Goal: Communication & Community: Answer question/provide support

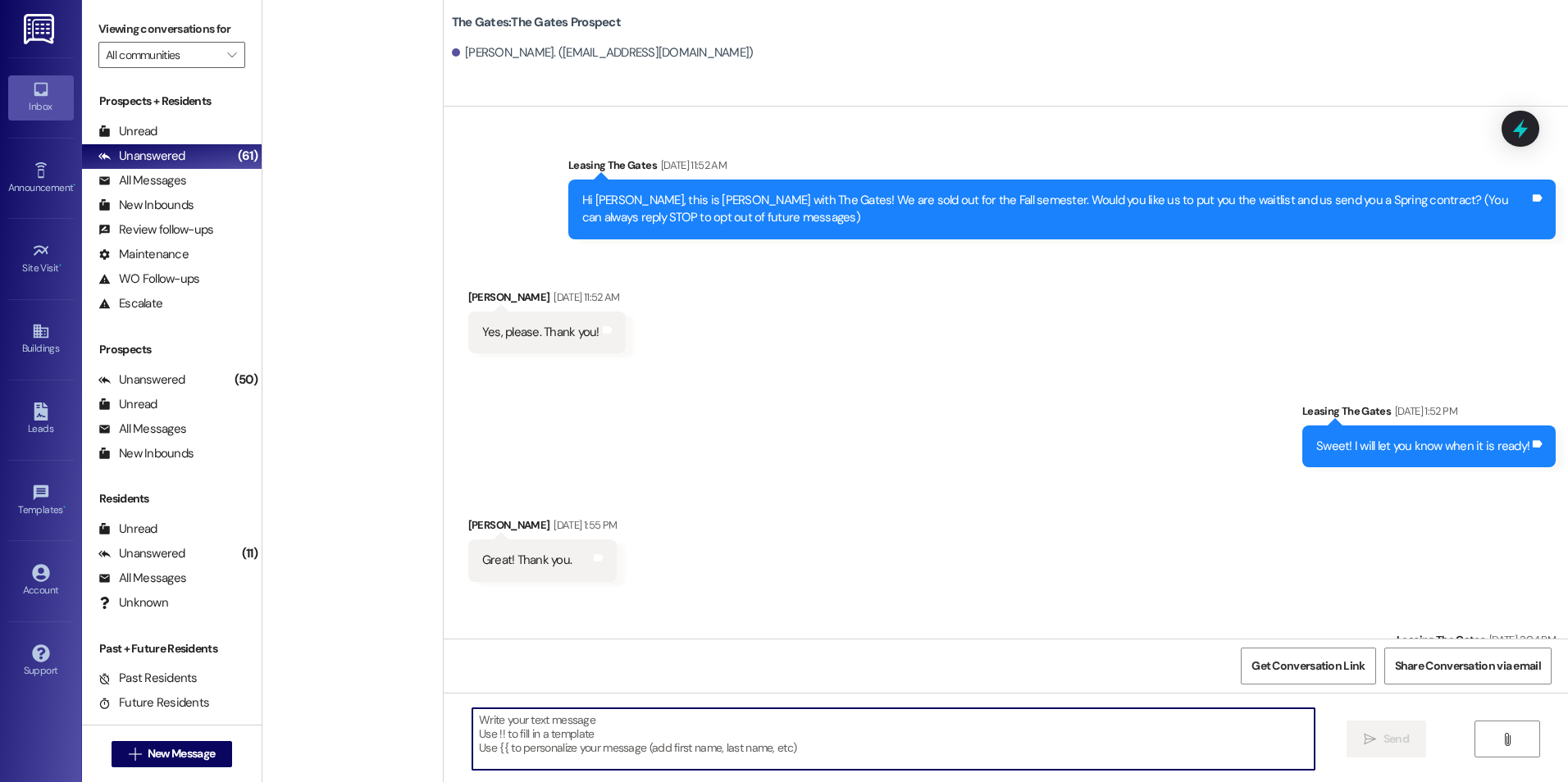
scroll to position [743, 0]
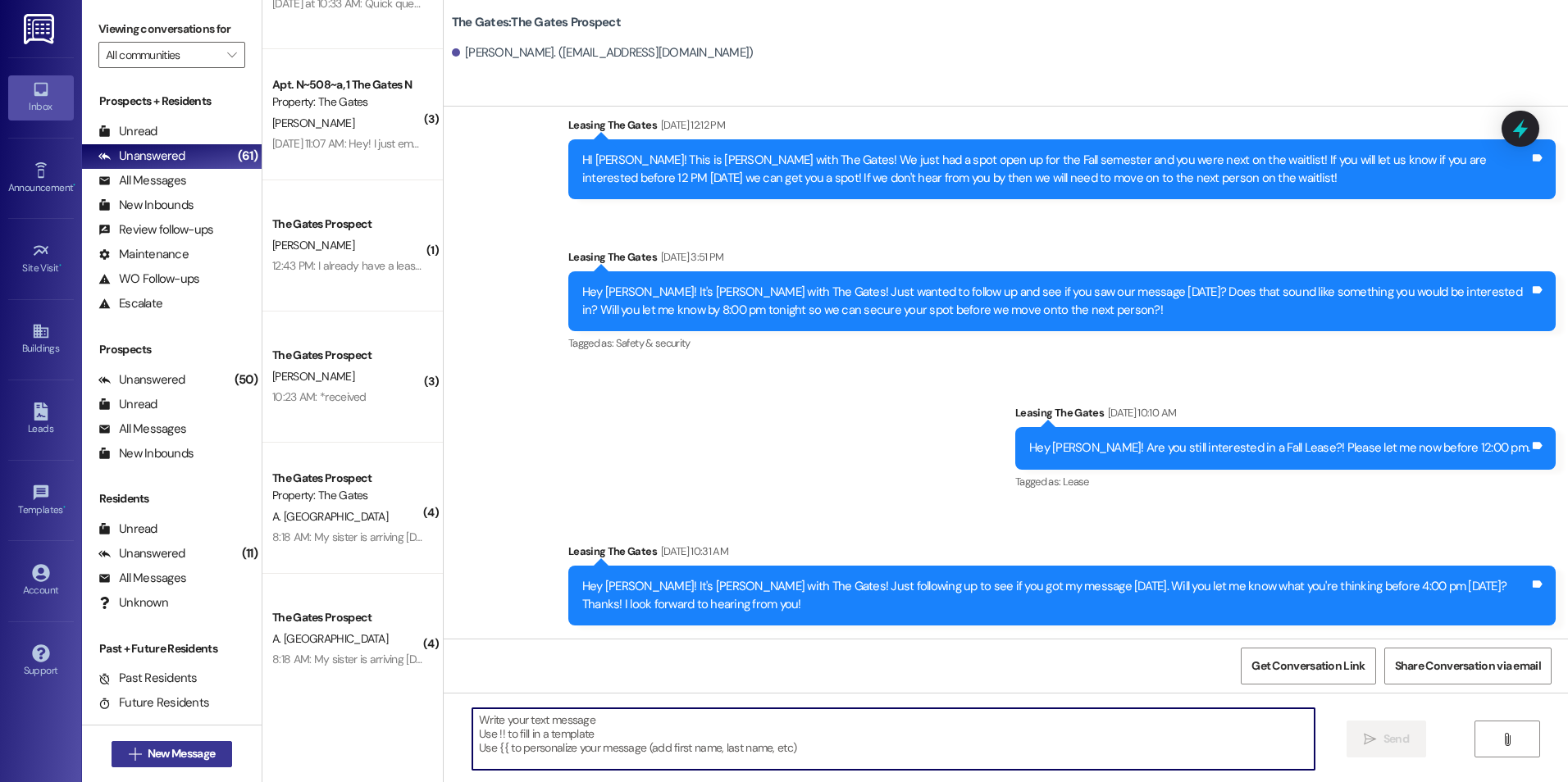
click at [125, 745] on button " New Message" at bounding box center [172, 754] width 121 height 26
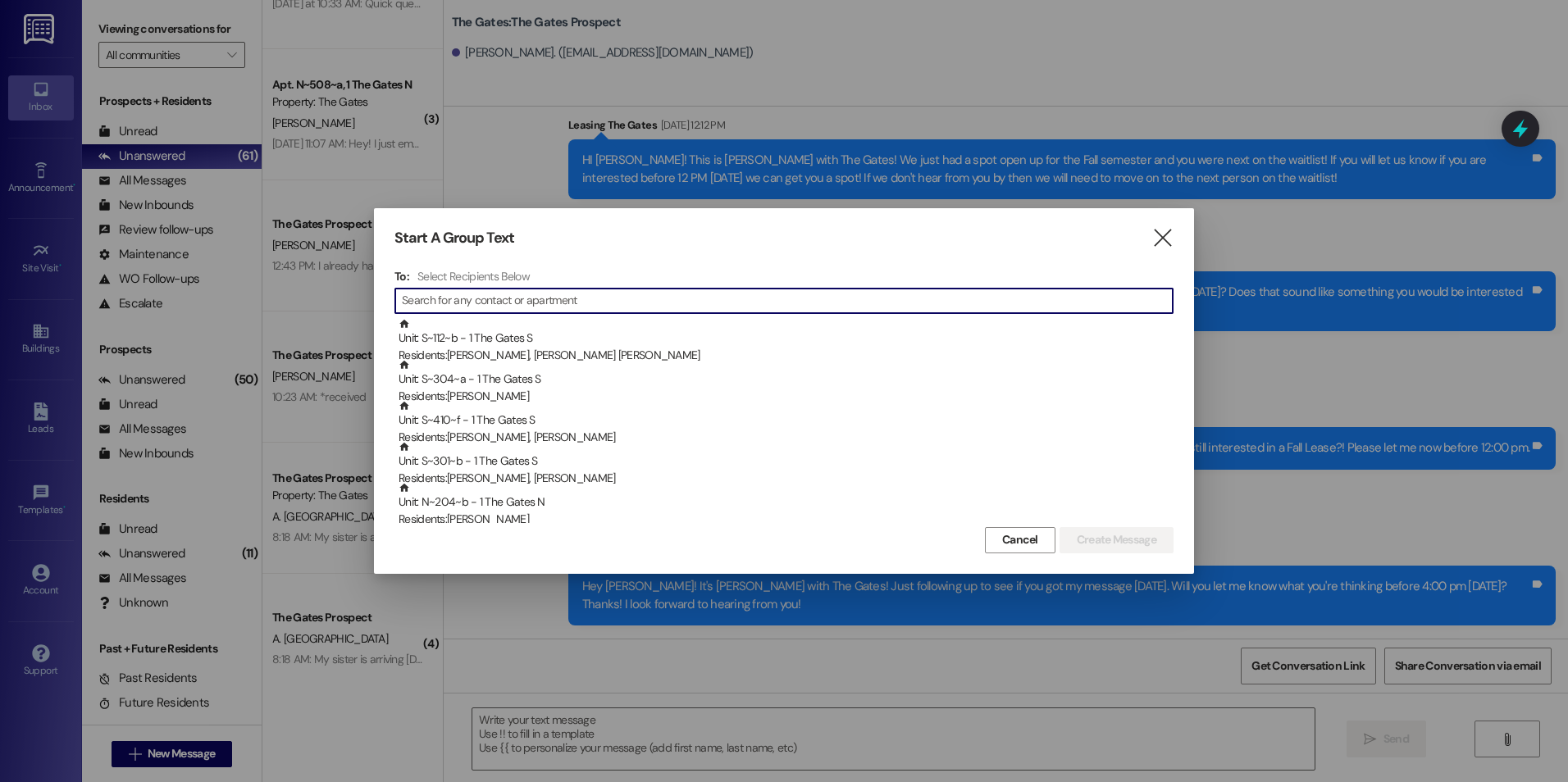
click at [523, 304] on input at bounding box center [787, 300] width 770 height 23
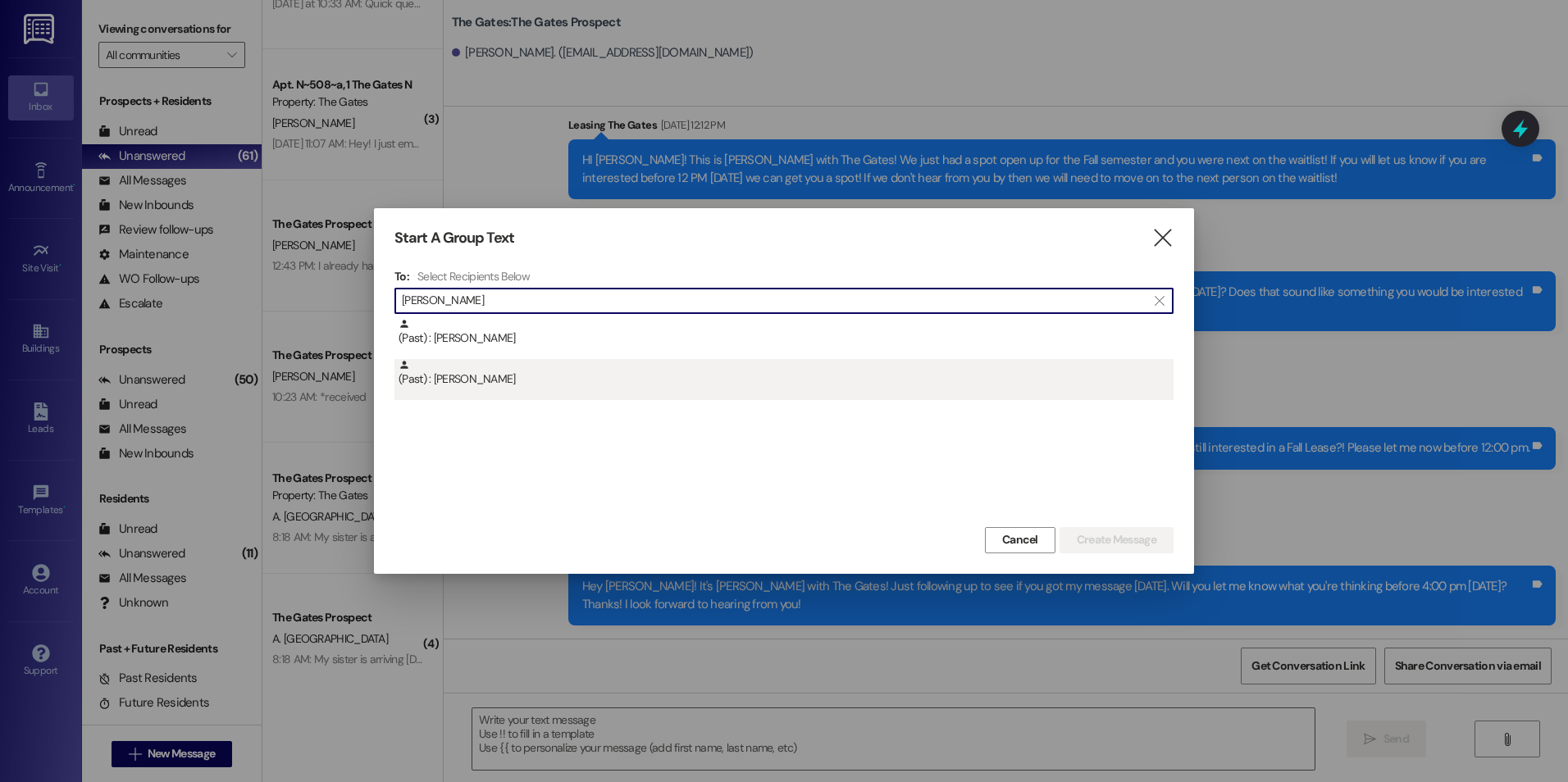
type input "[PERSON_NAME]"
click at [550, 382] on div "(Past) : [PERSON_NAME]" at bounding box center [786, 374] width 775 height 29
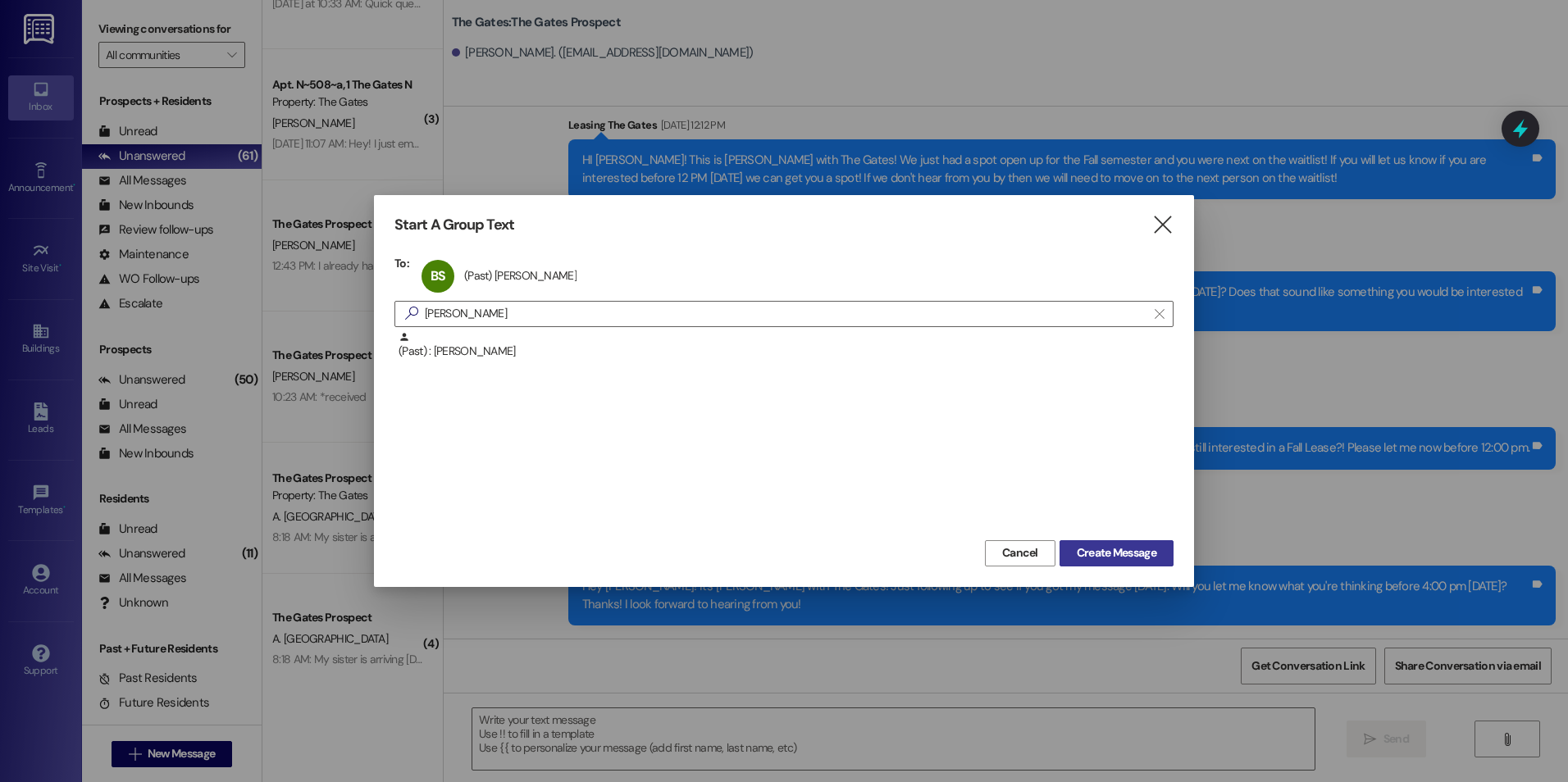
click at [1128, 550] on span "Create Message" at bounding box center [1116, 553] width 79 height 17
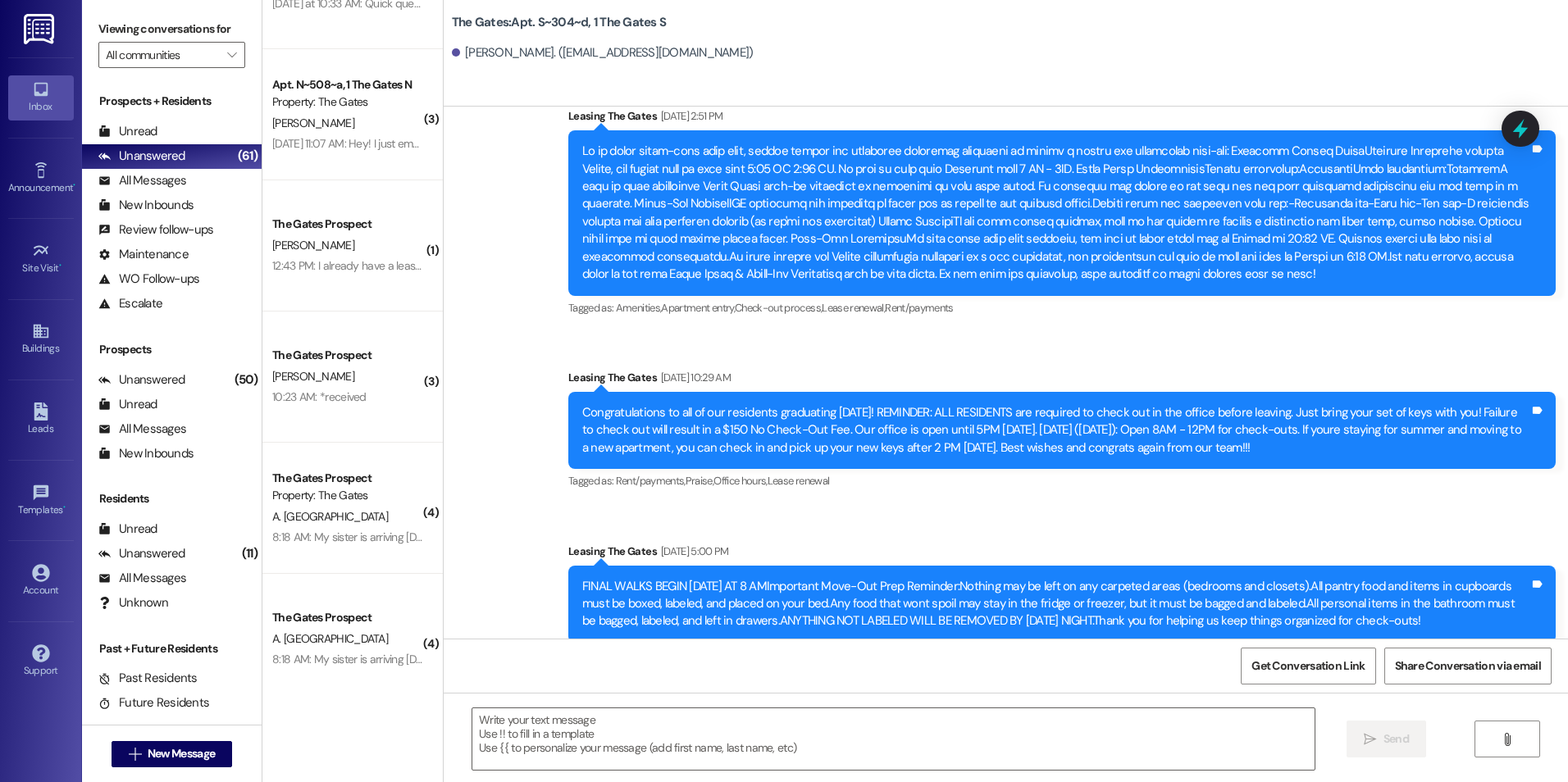
scroll to position [34050, 0]
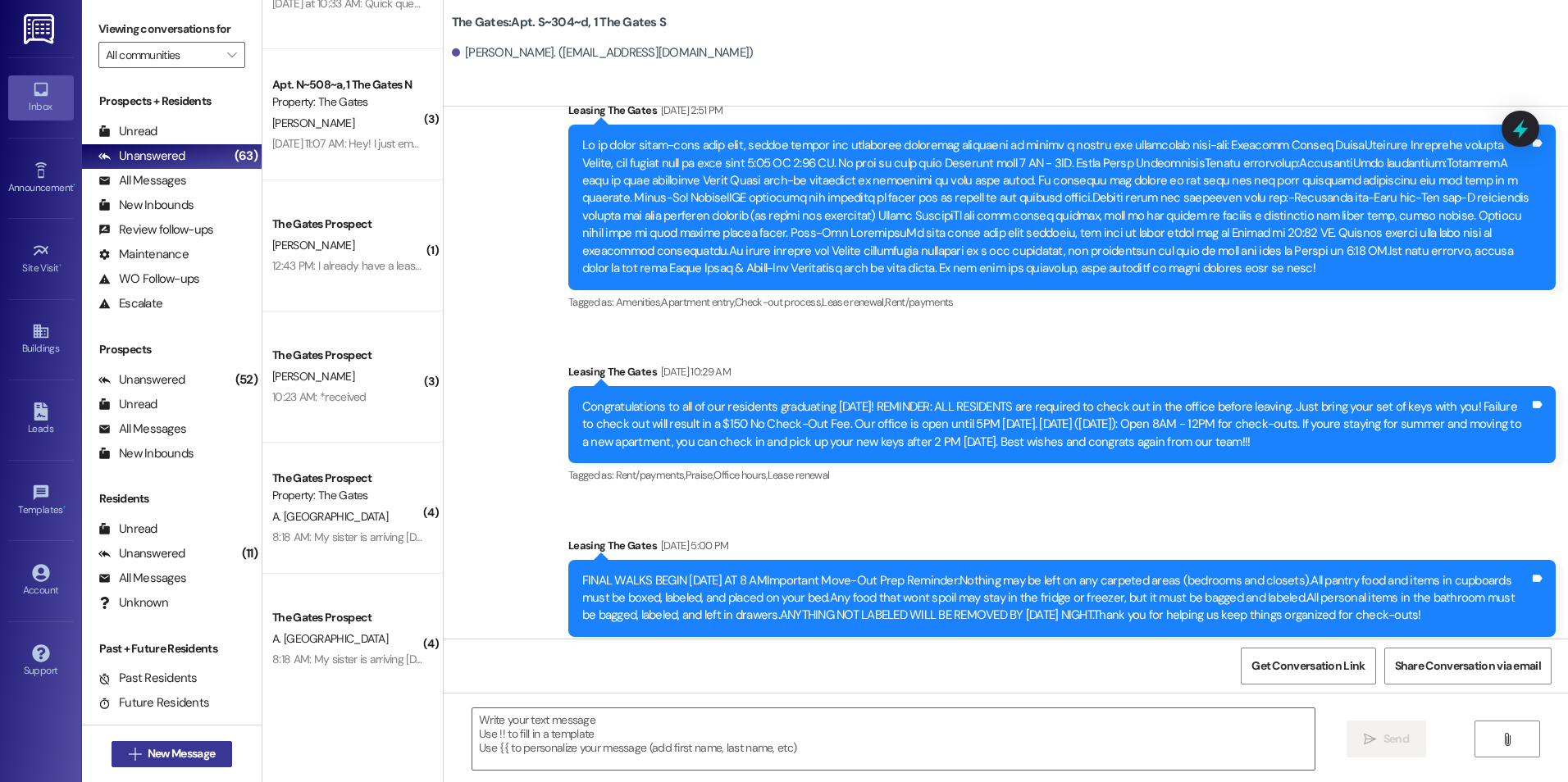
click at [154, 747] on span "New Message" at bounding box center [181, 753] width 67 height 17
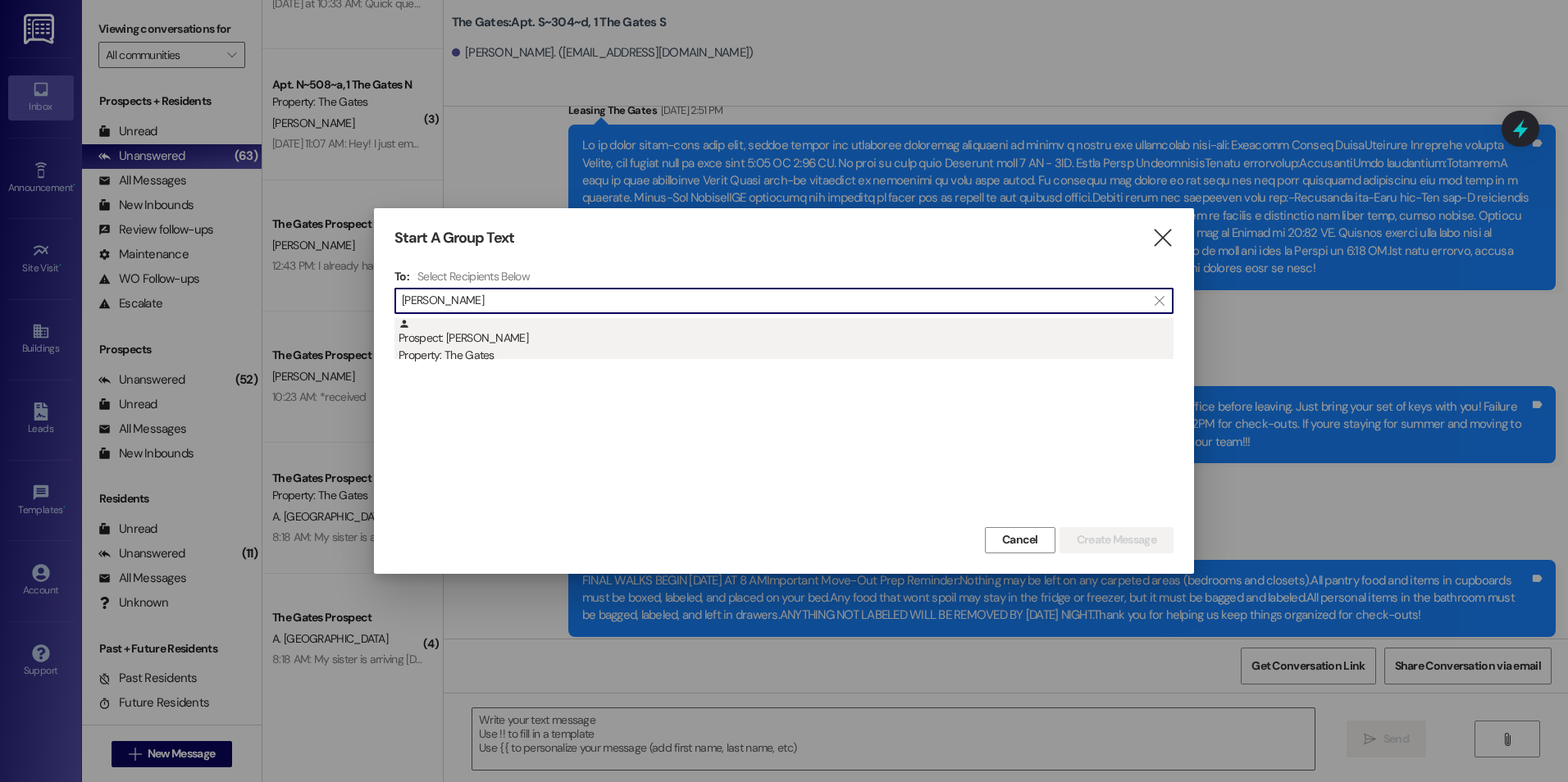
type input "[PERSON_NAME]"
click at [539, 341] on div "Prospect: [PERSON_NAME] Property: The Gates" at bounding box center [786, 341] width 775 height 46
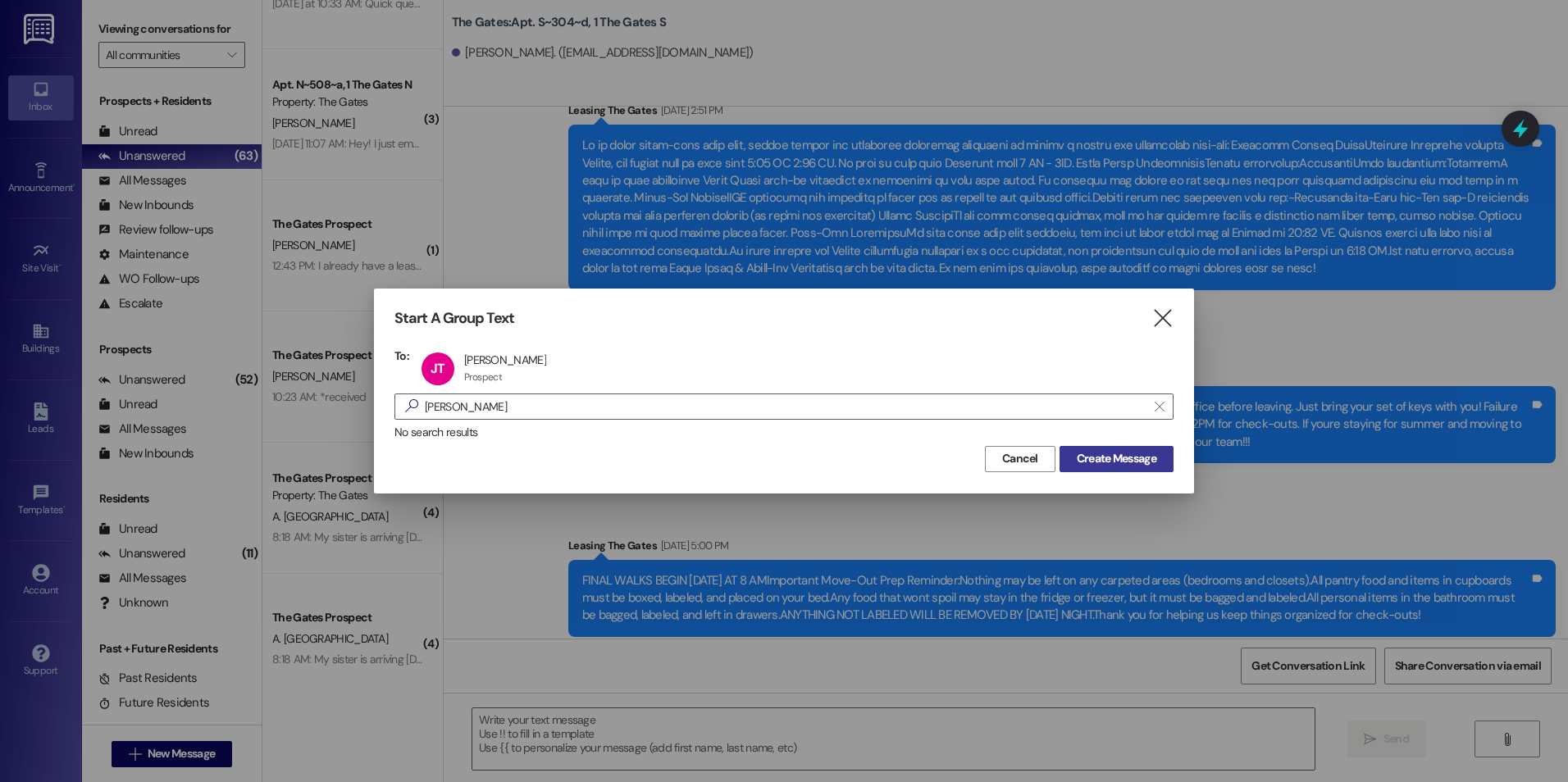
click at [1092, 457] on span "Create Message" at bounding box center [1116, 458] width 79 height 17
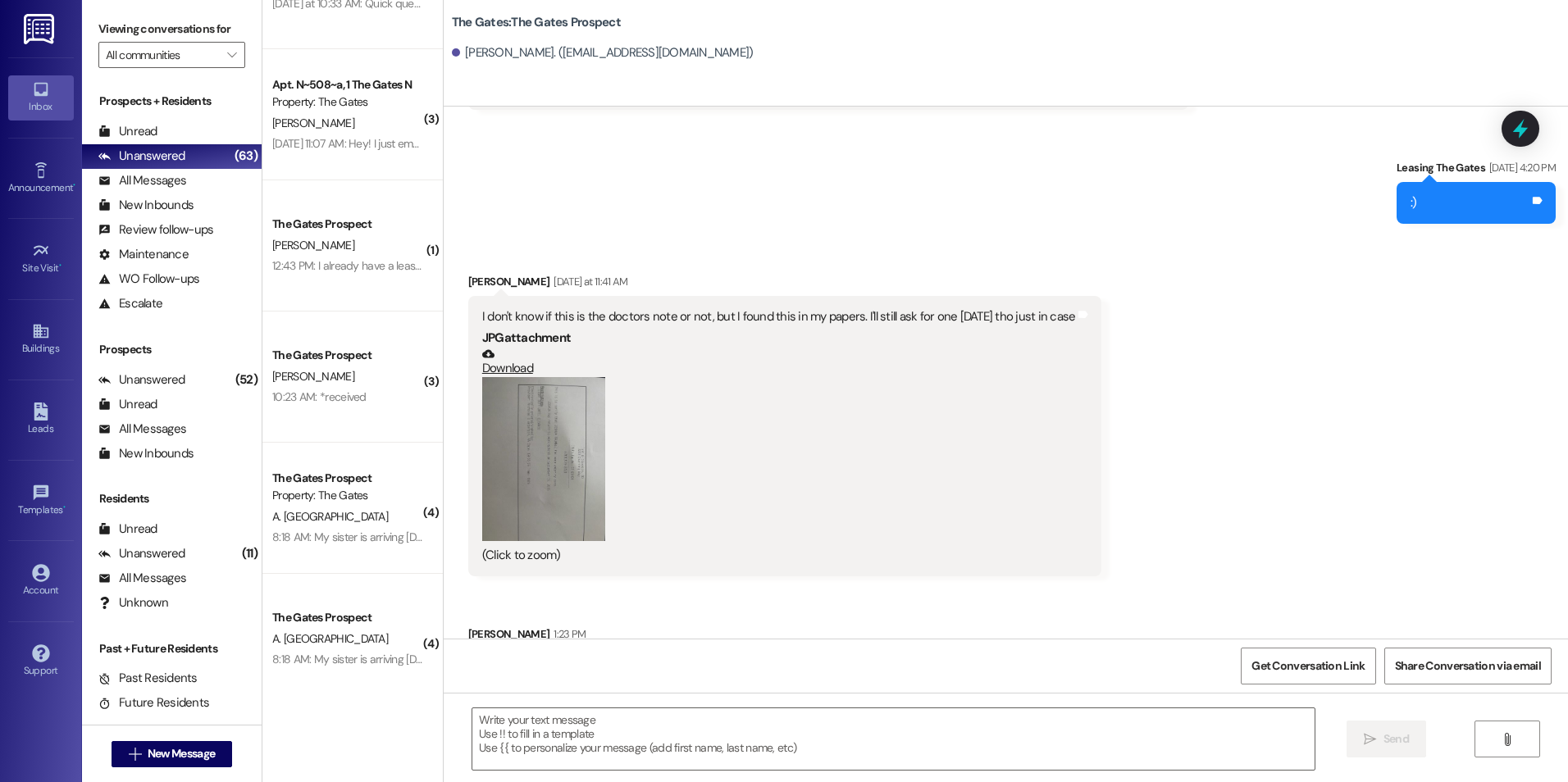
scroll to position [1412, 0]
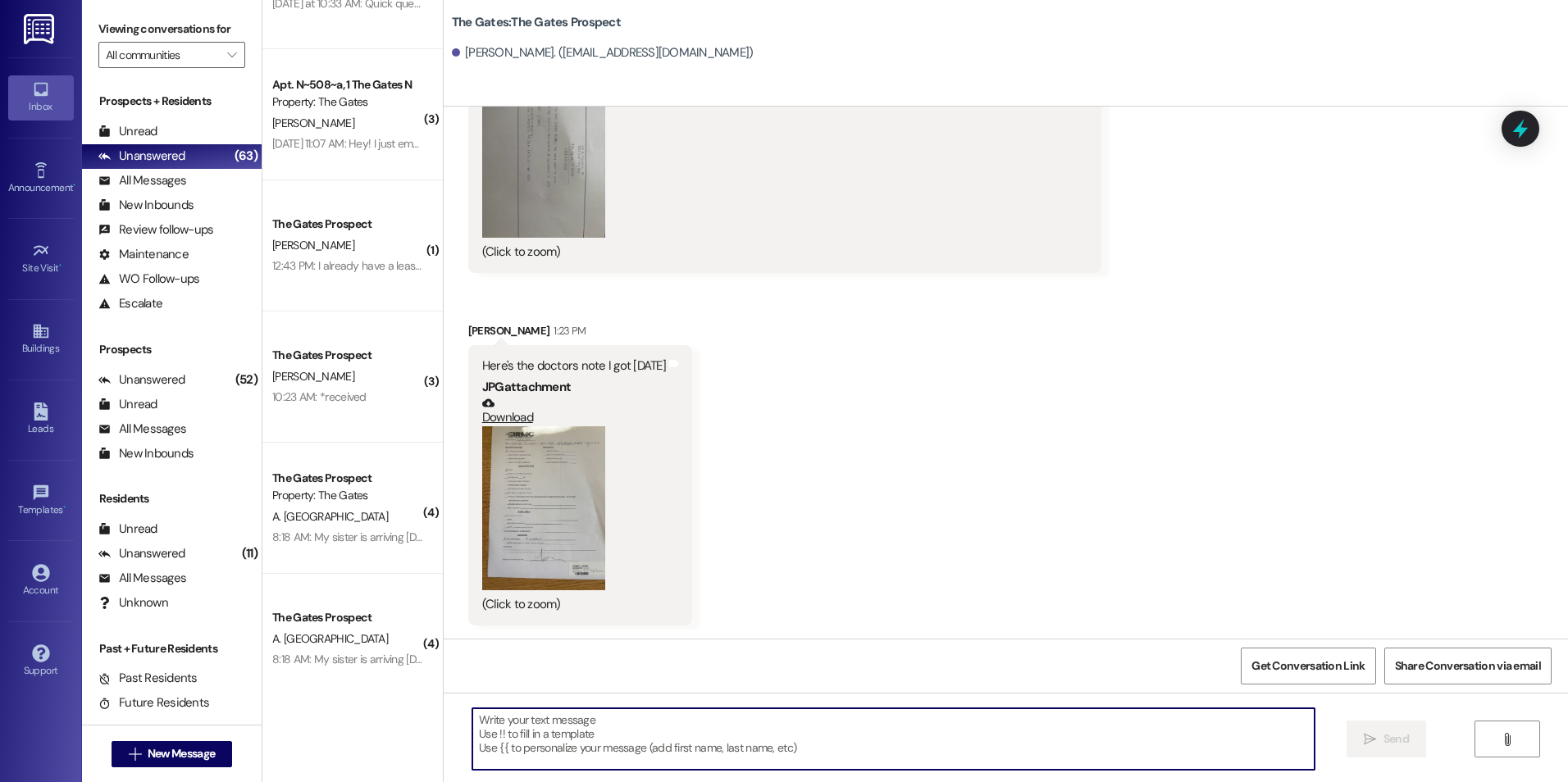
paste textarea "[URL][DOMAIN_NAME]"
type textarea "[URL][DOMAIN_NAME]"
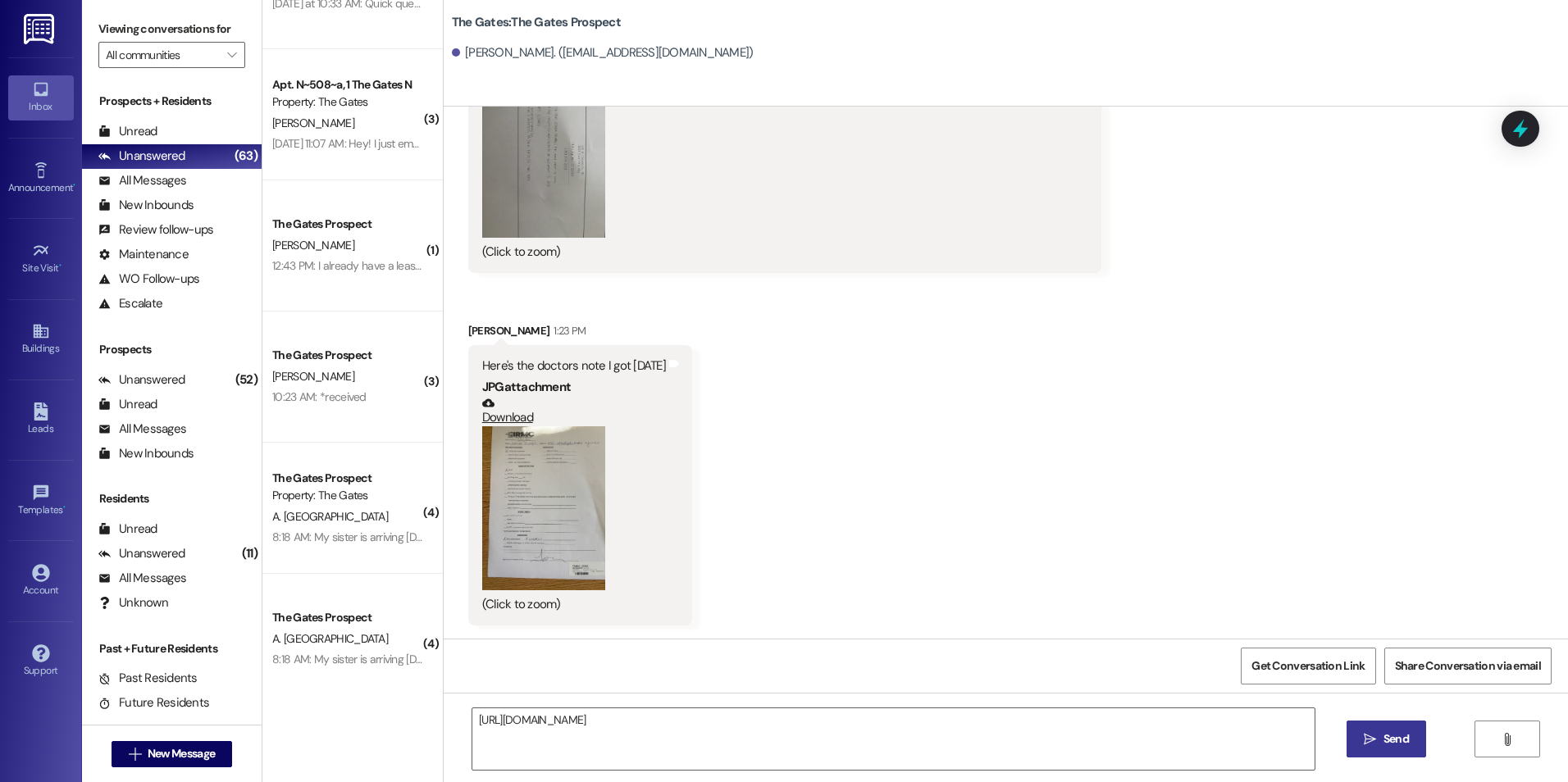
click at [1361, 727] on button " Send" at bounding box center [1385, 738] width 79 height 37
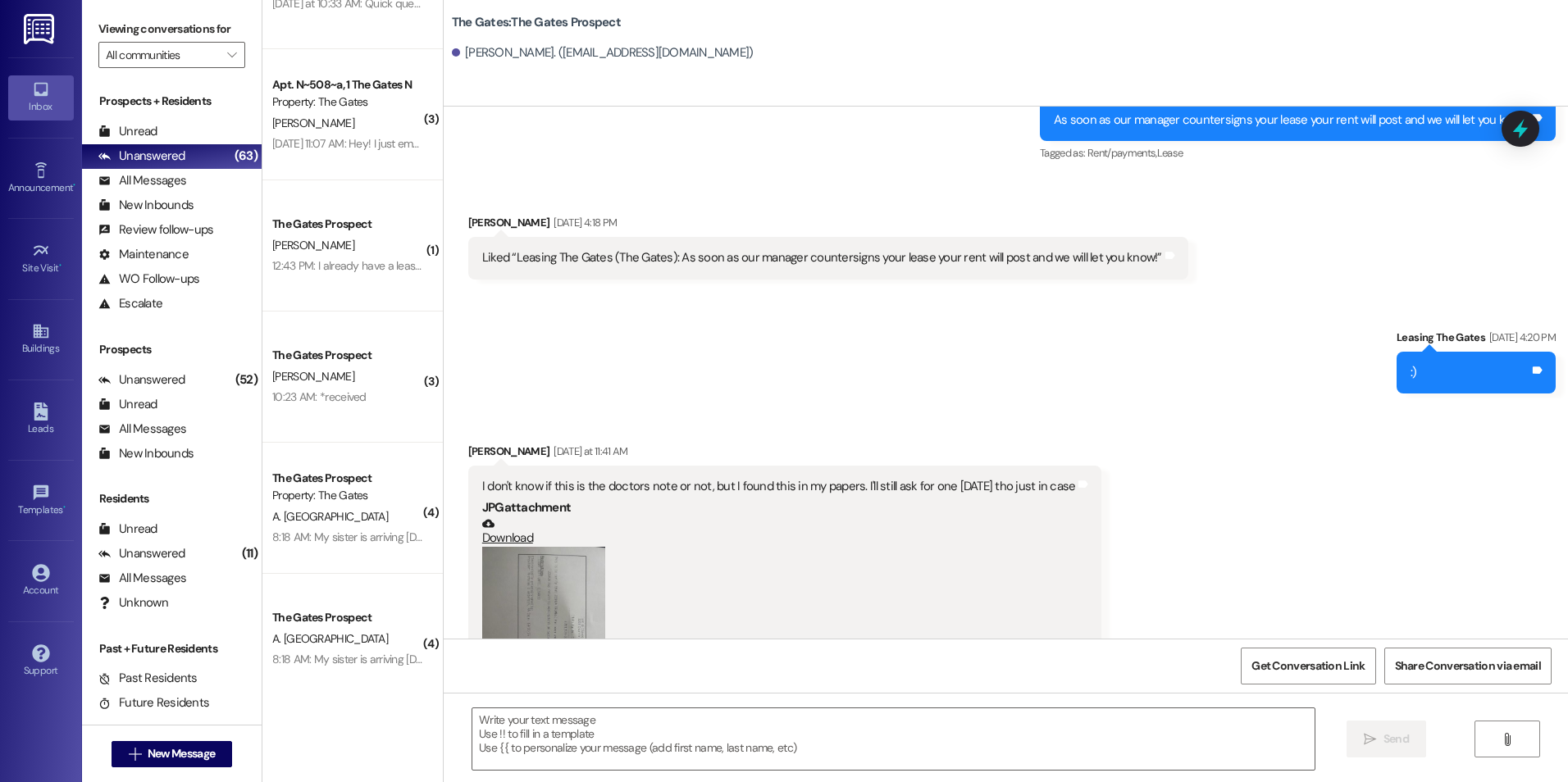
scroll to position [1230, 0]
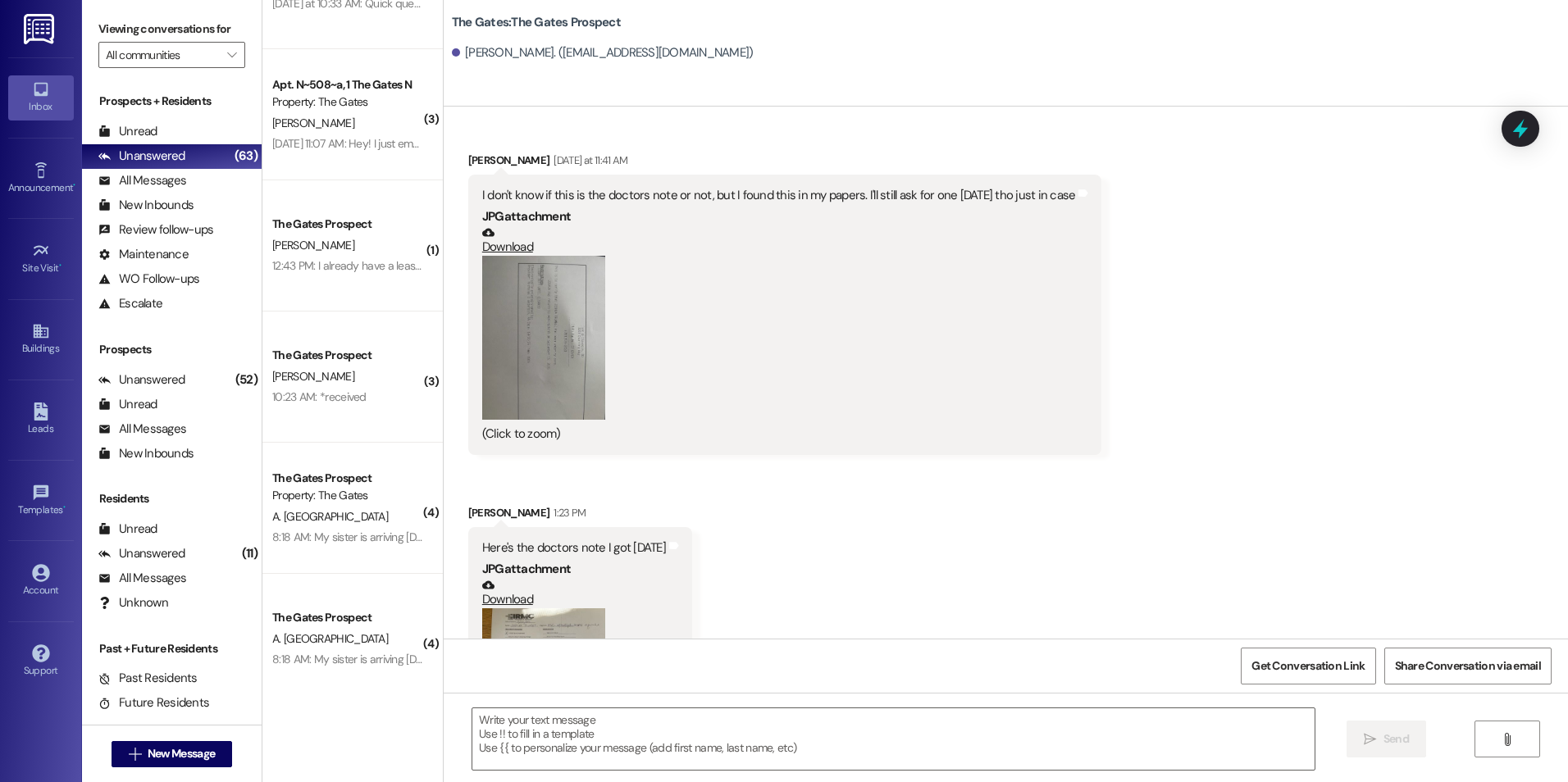
click at [532, 306] on button "Zoom image" at bounding box center [543, 337] width 123 height 164
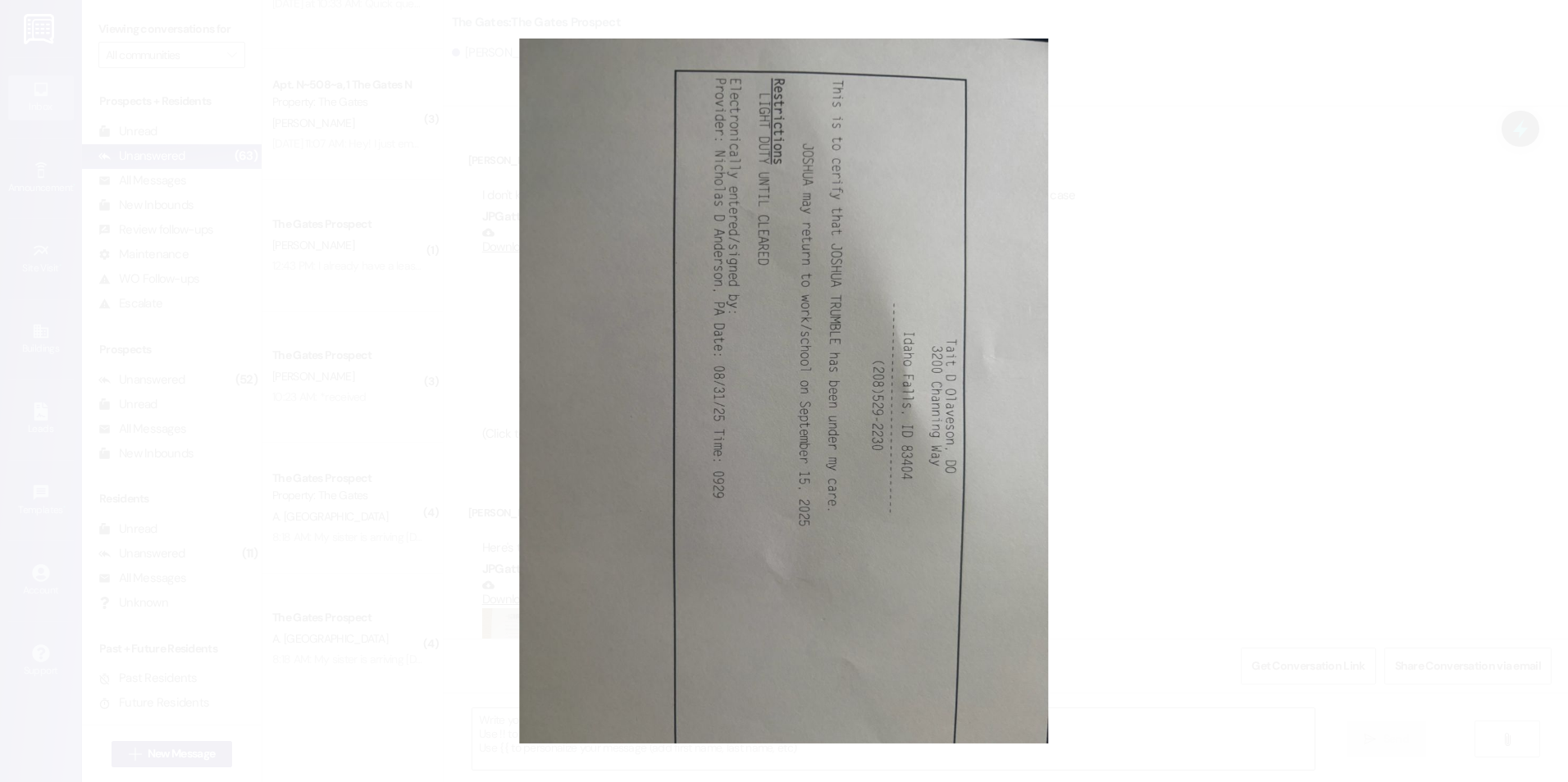
drag, startPoint x: 1101, startPoint y: 246, endPoint x: 1085, endPoint y: 465, distance: 219.6
click at [1085, 465] on button "Unzoom image" at bounding box center [784, 391] width 1568 height 782
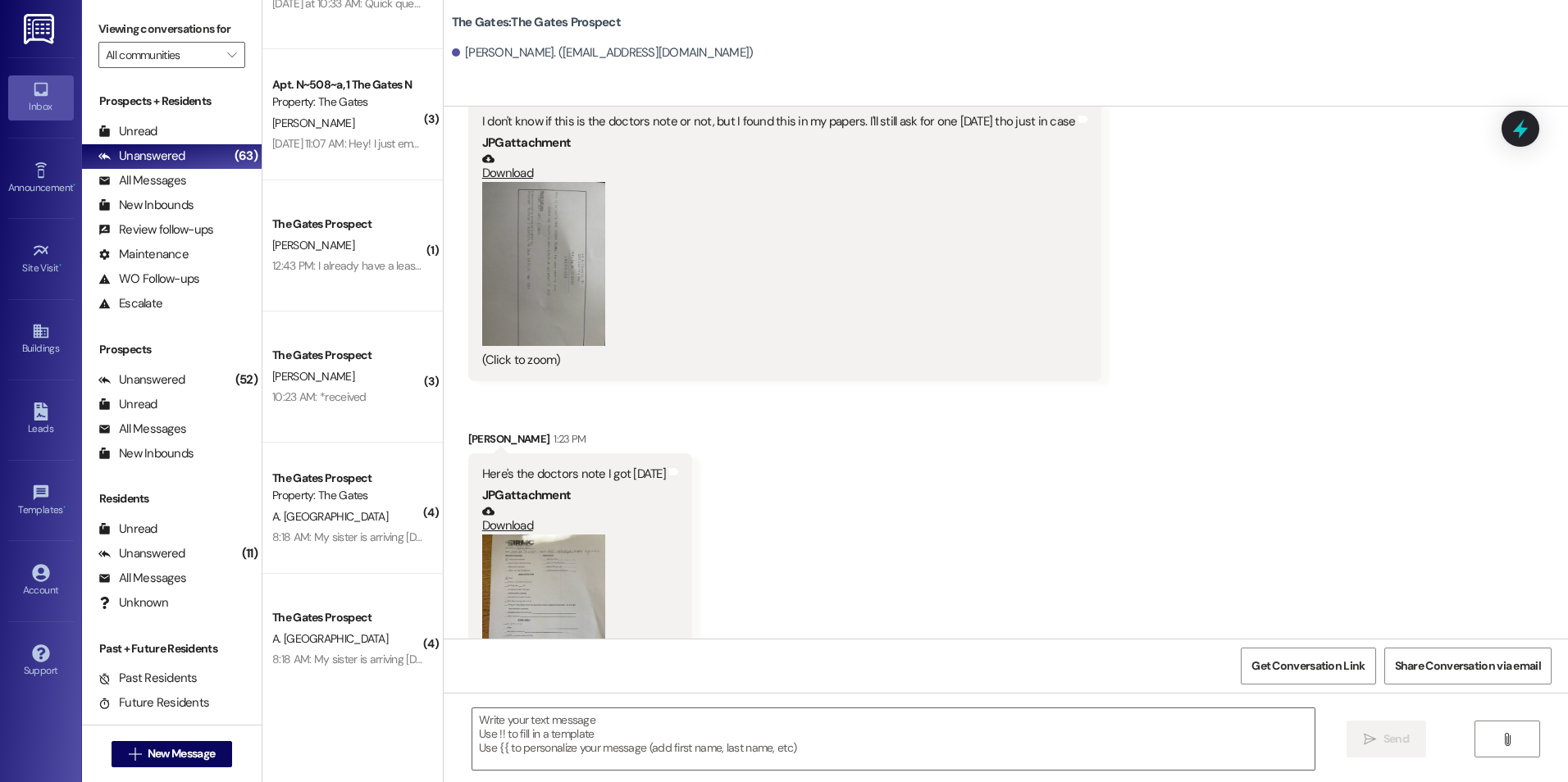
scroll to position [1477, 0]
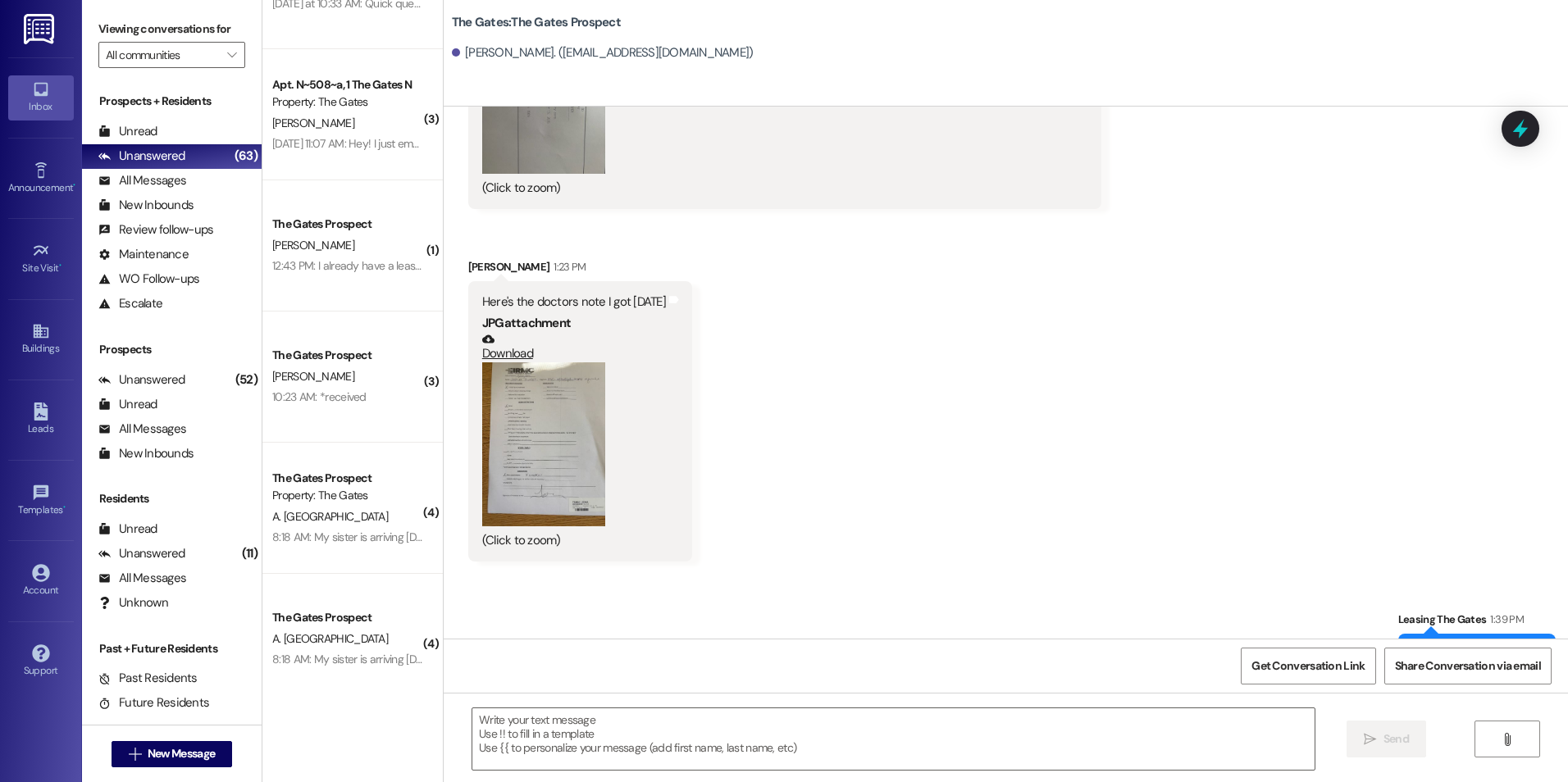
click at [549, 421] on button "Zoom image" at bounding box center [543, 444] width 123 height 164
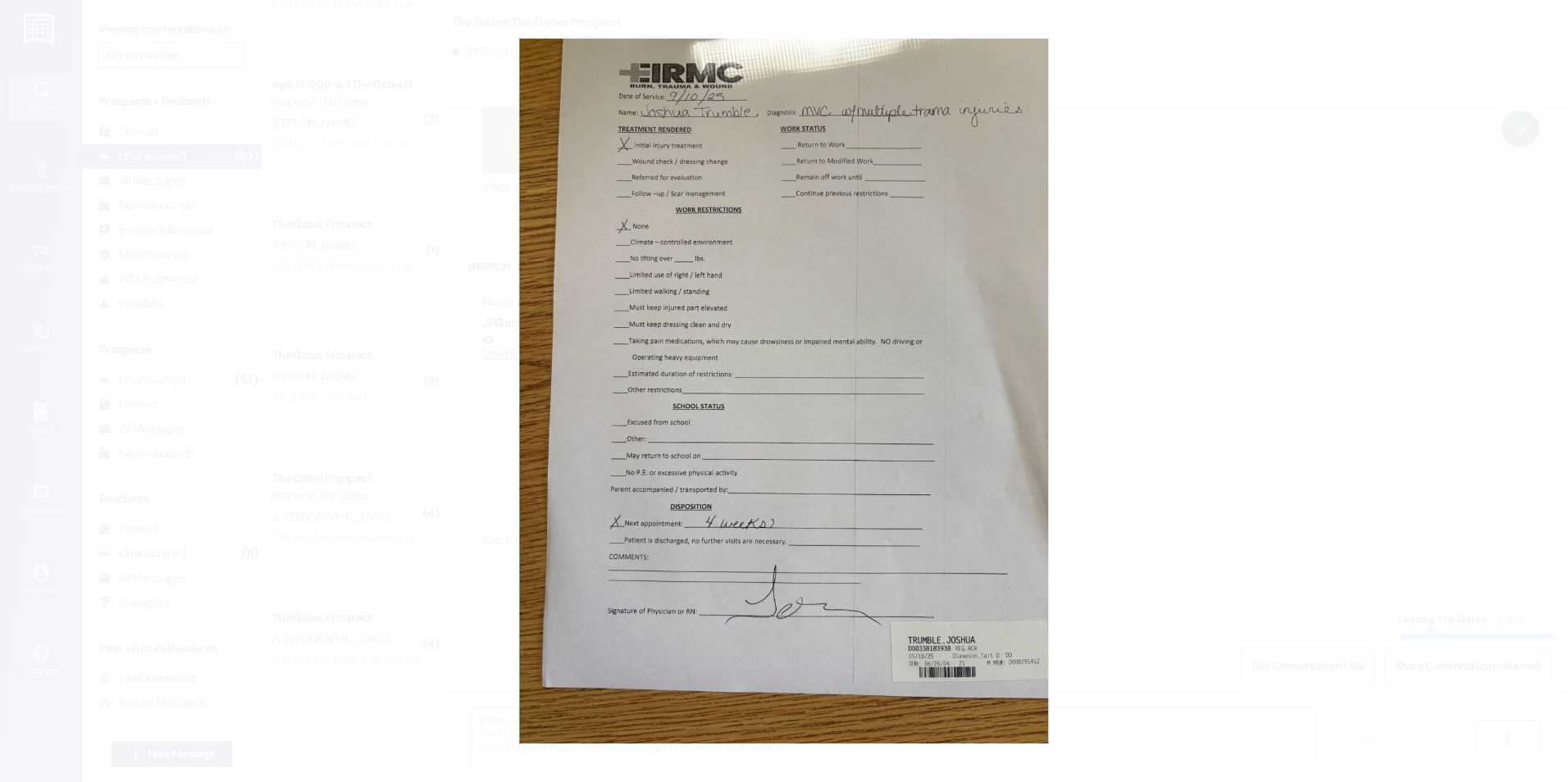
drag, startPoint x: 983, startPoint y: 350, endPoint x: 996, endPoint y: 347, distance: 13.3
click at [960, 416] on button "Unzoom image" at bounding box center [784, 391] width 1568 height 782
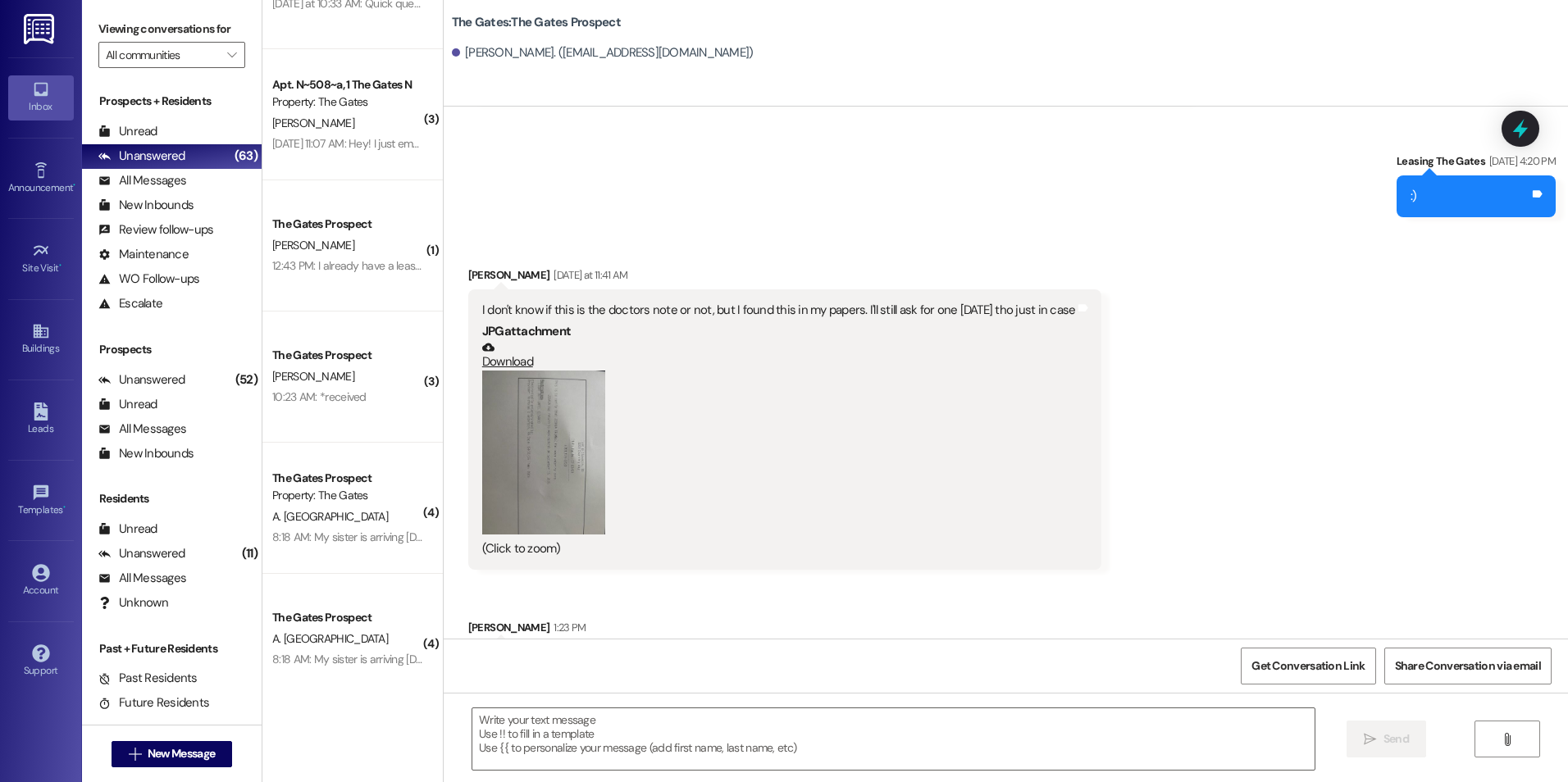
scroll to position [1559, 0]
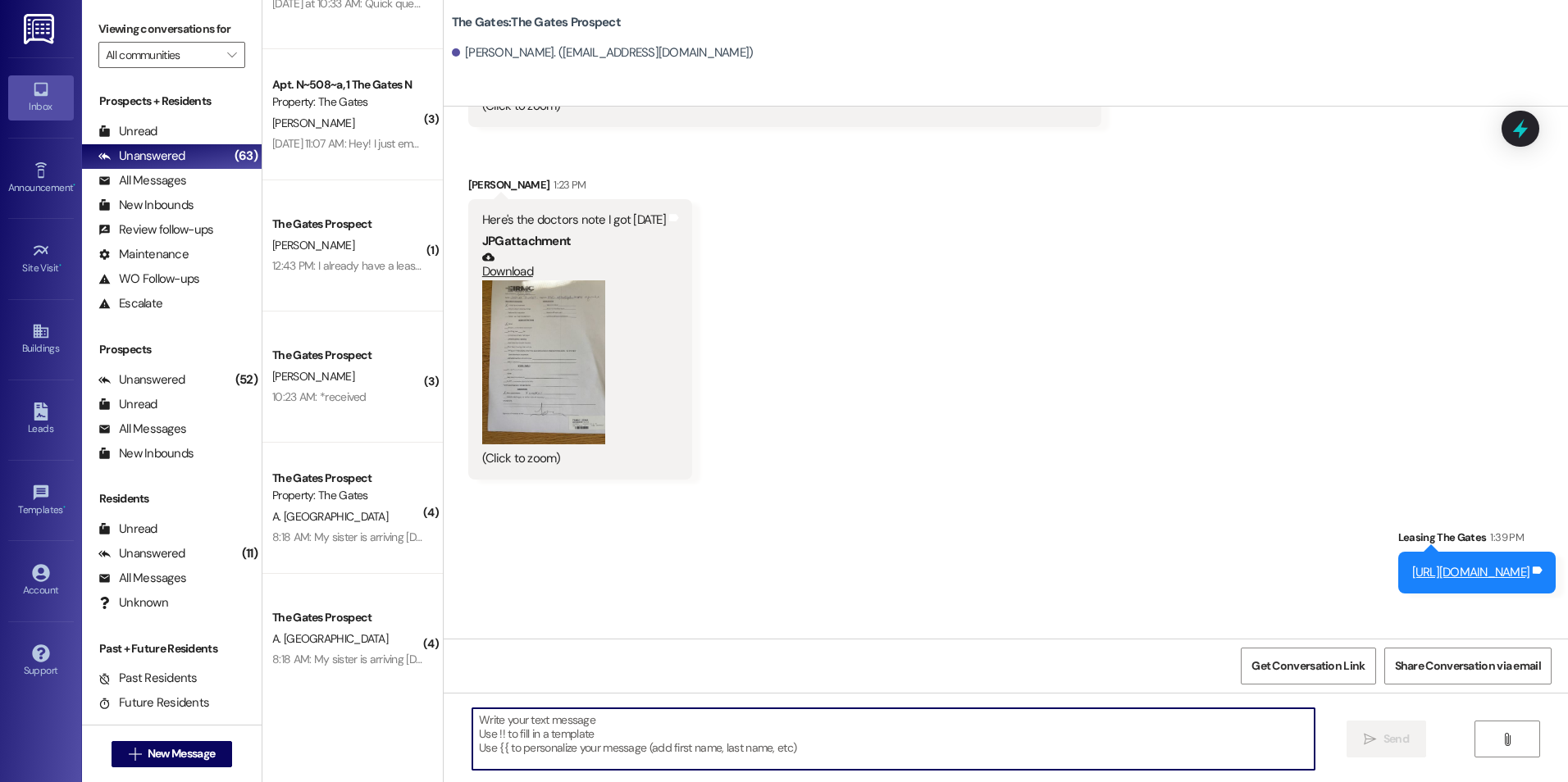
click at [563, 739] on textarea at bounding box center [892, 739] width 841 height 62
click at [911, 722] on textarea at bounding box center [892, 739] width 841 height 62
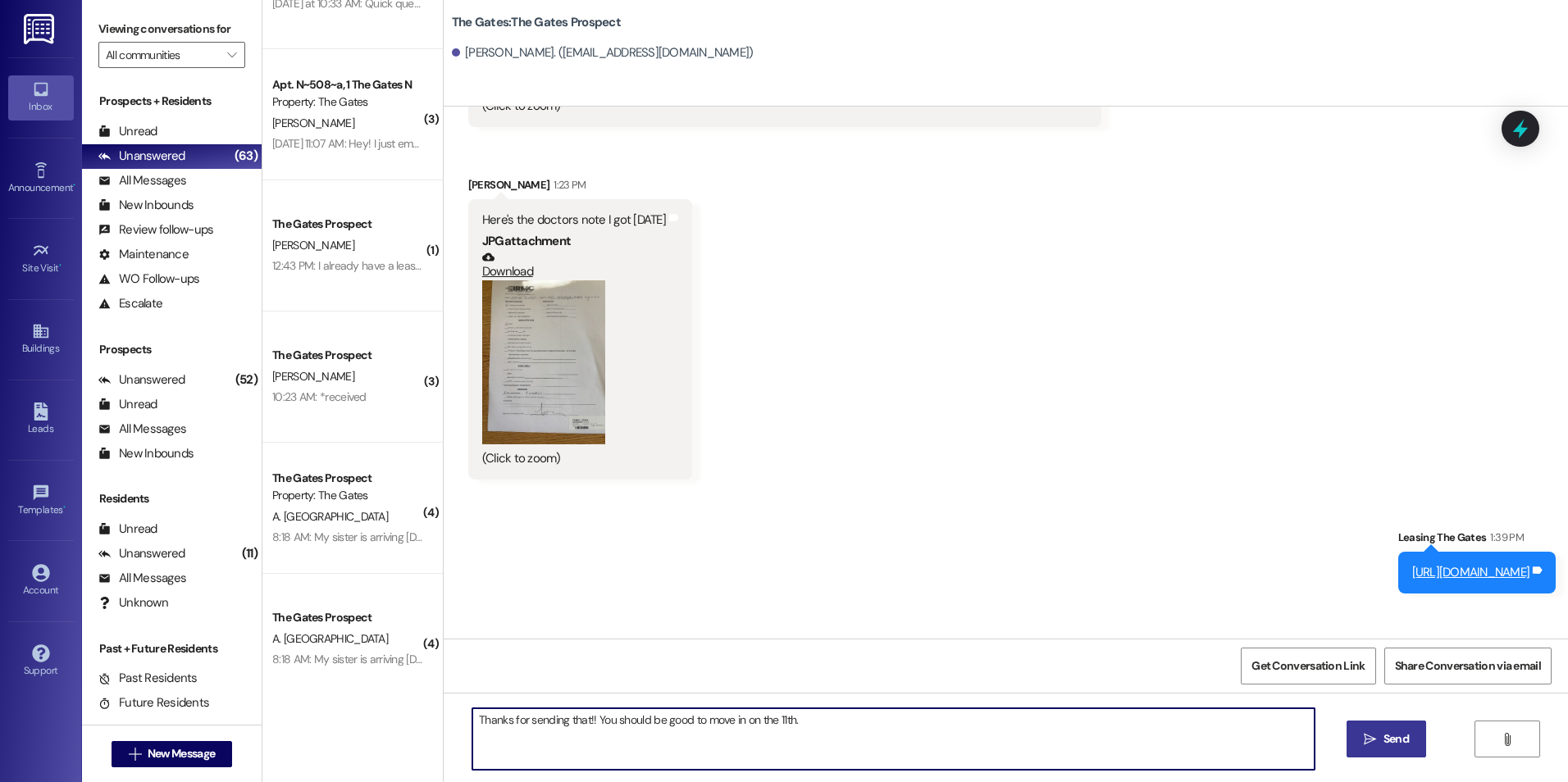
type textarea "Thanks for sending that!! You should be good to move in on the 11th."
click at [1374, 735] on icon "" at bounding box center [1370, 739] width 13 height 13
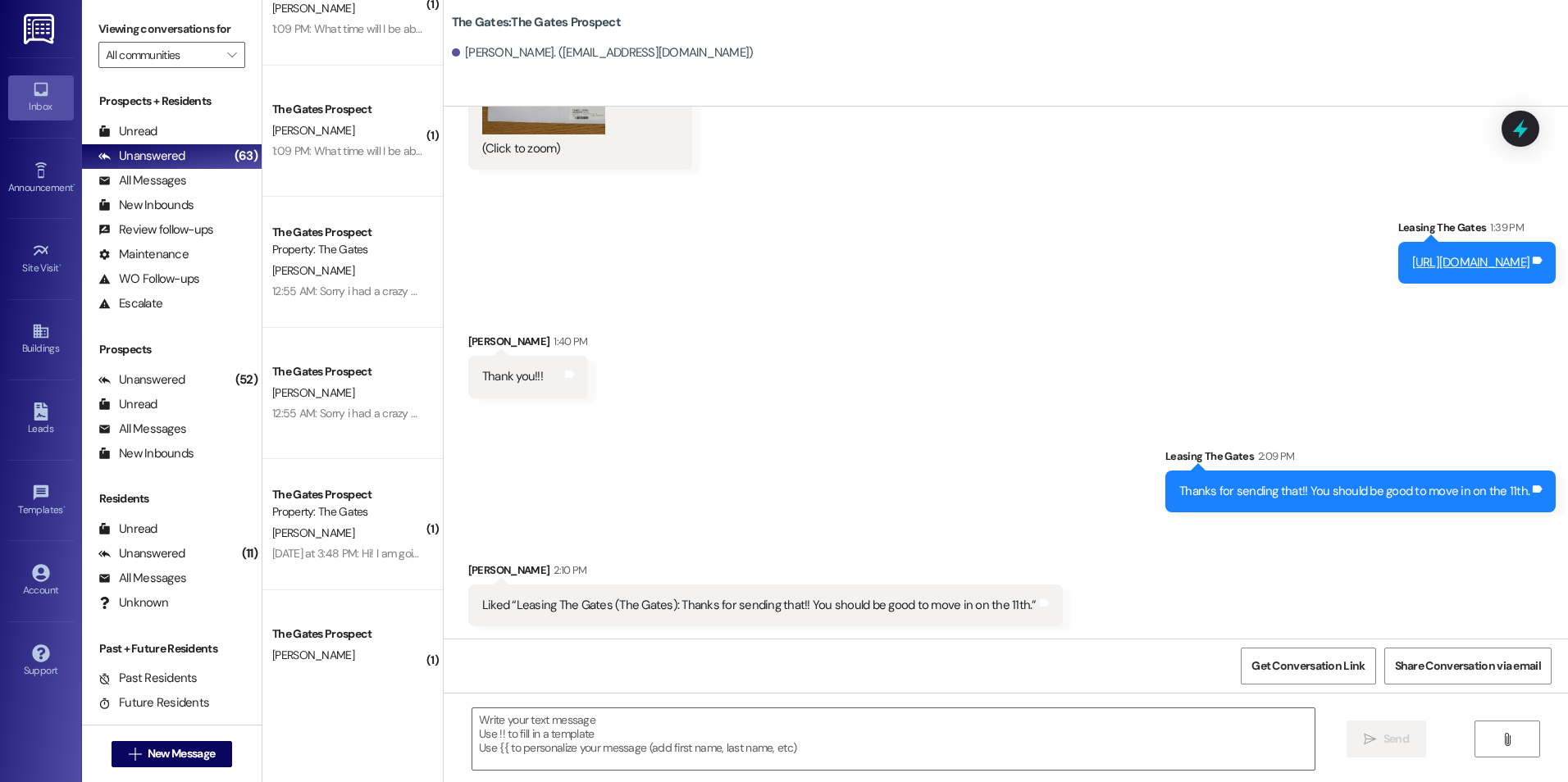
scroll to position [1869, 0]
